Goal: Check status: Check status

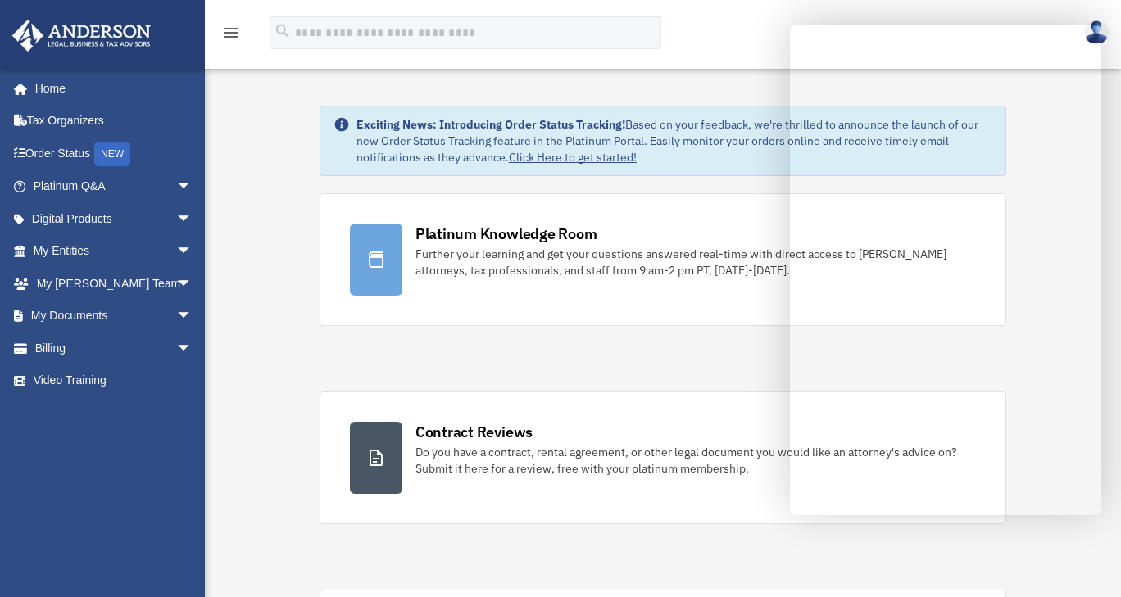
click at [605, 156] on link "Click Here to get started!" at bounding box center [573, 157] width 128 height 15
click at [65, 161] on link "Order Status NEW" at bounding box center [114, 154] width 206 height 34
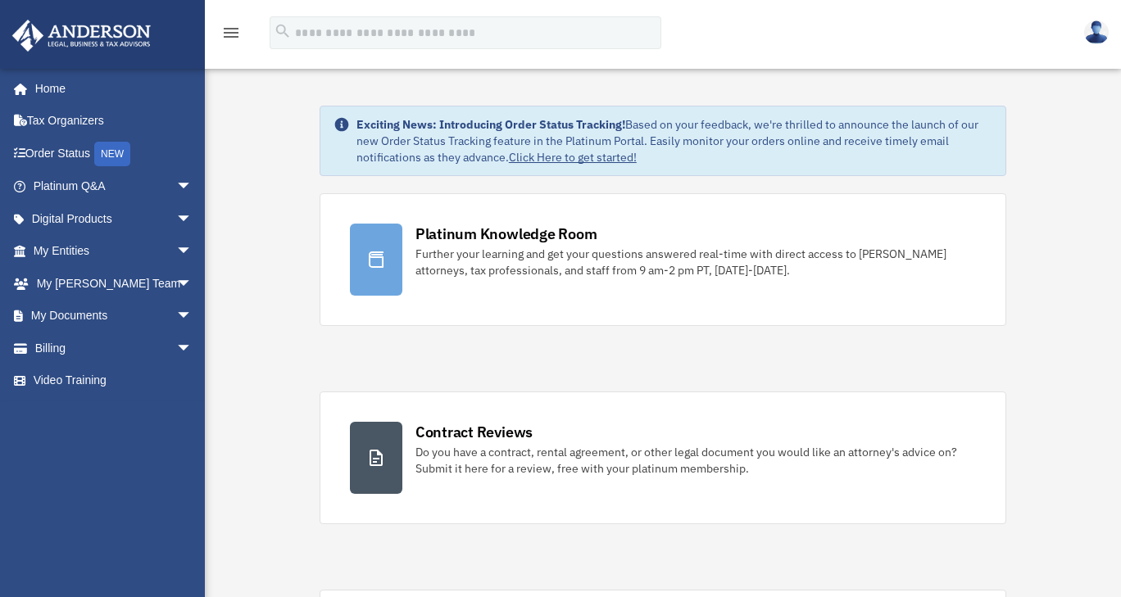
click at [1095, 34] on img at bounding box center [1096, 32] width 25 height 24
click at [590, 155] on link "Click Here to get started!" at bounding box center [573, 157] width 128 height 15
